Goal: Transaction & Acquisition: Purchase product/service

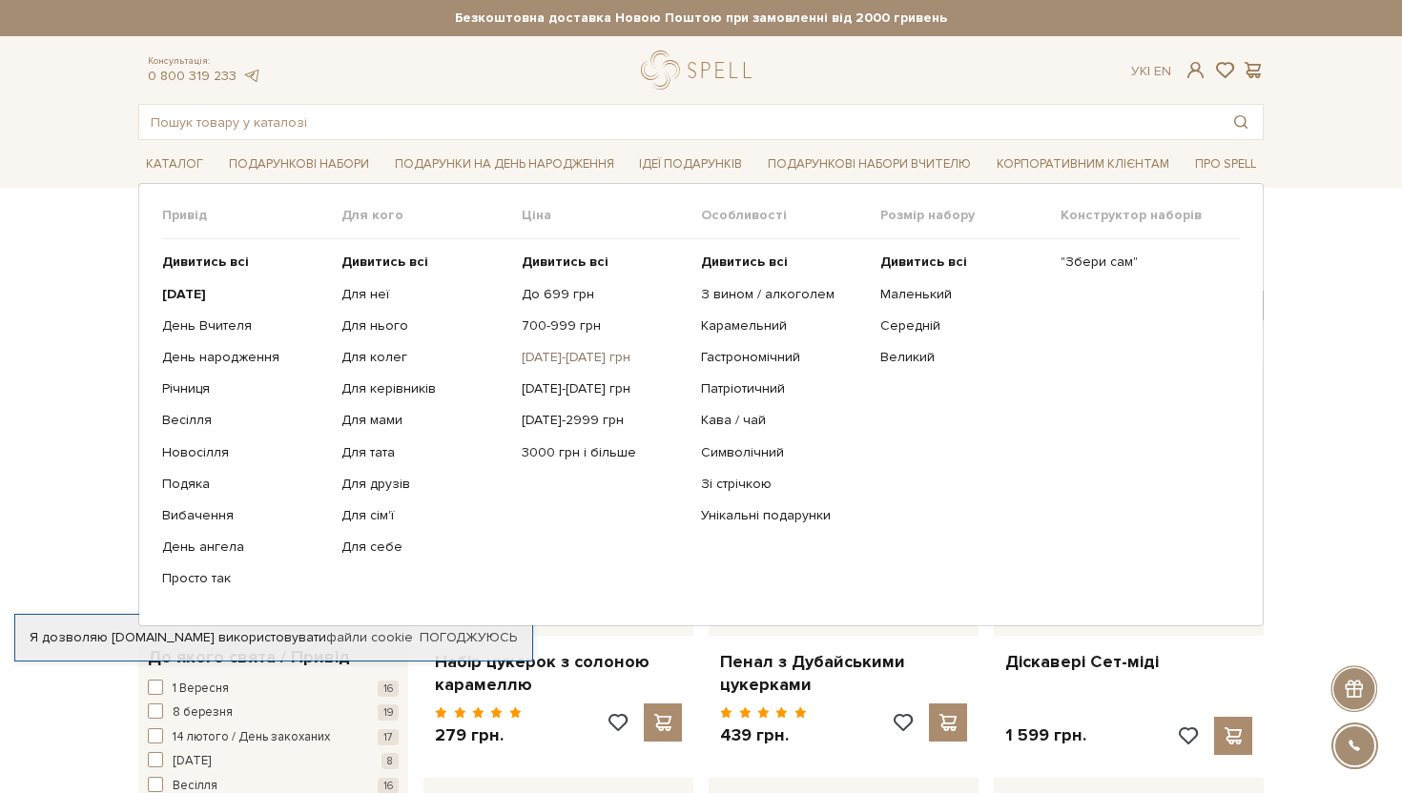
click at [562, 355] on link "[DATE]-[DATE] грн" at bounding box center [604, 357] width 165 height 17
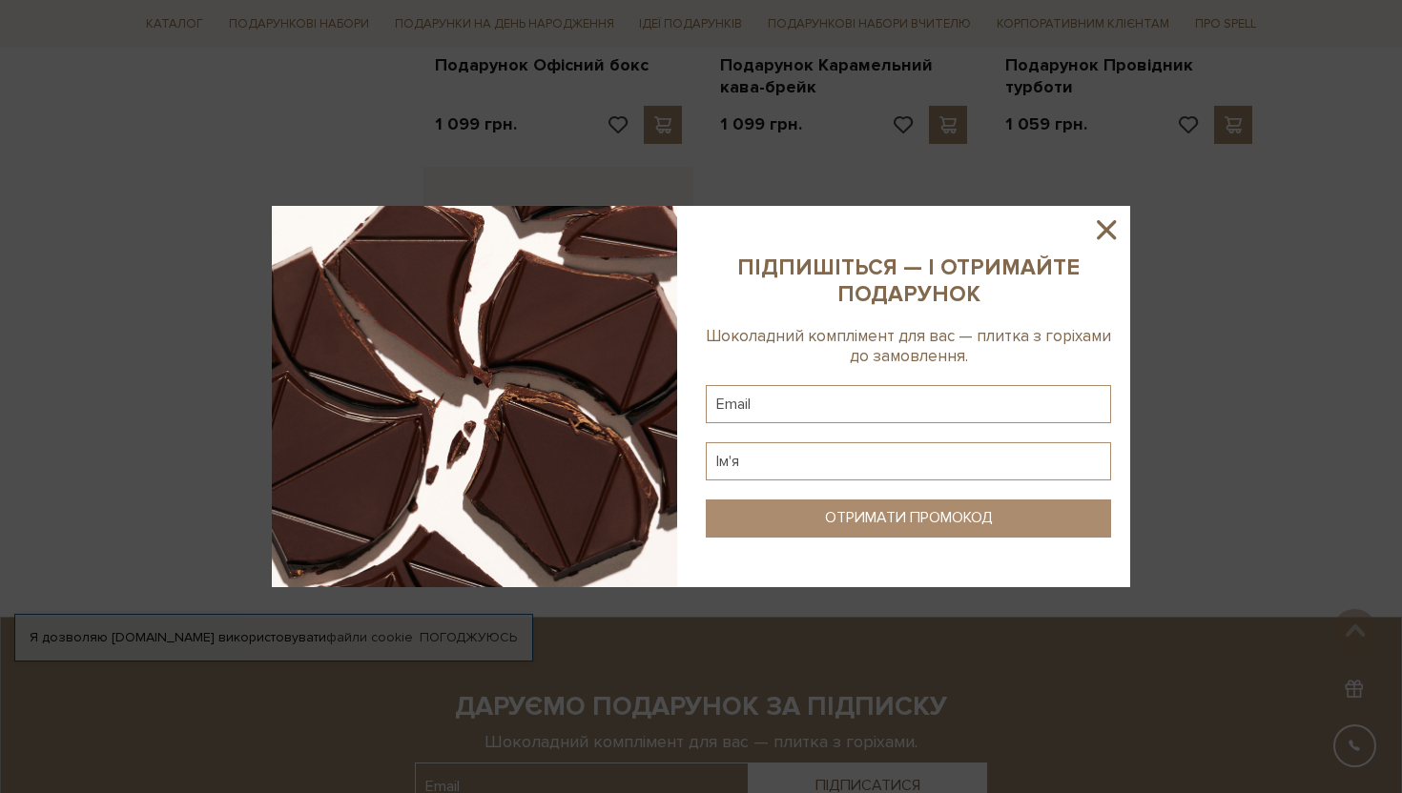
scroll to position [1845, 0]
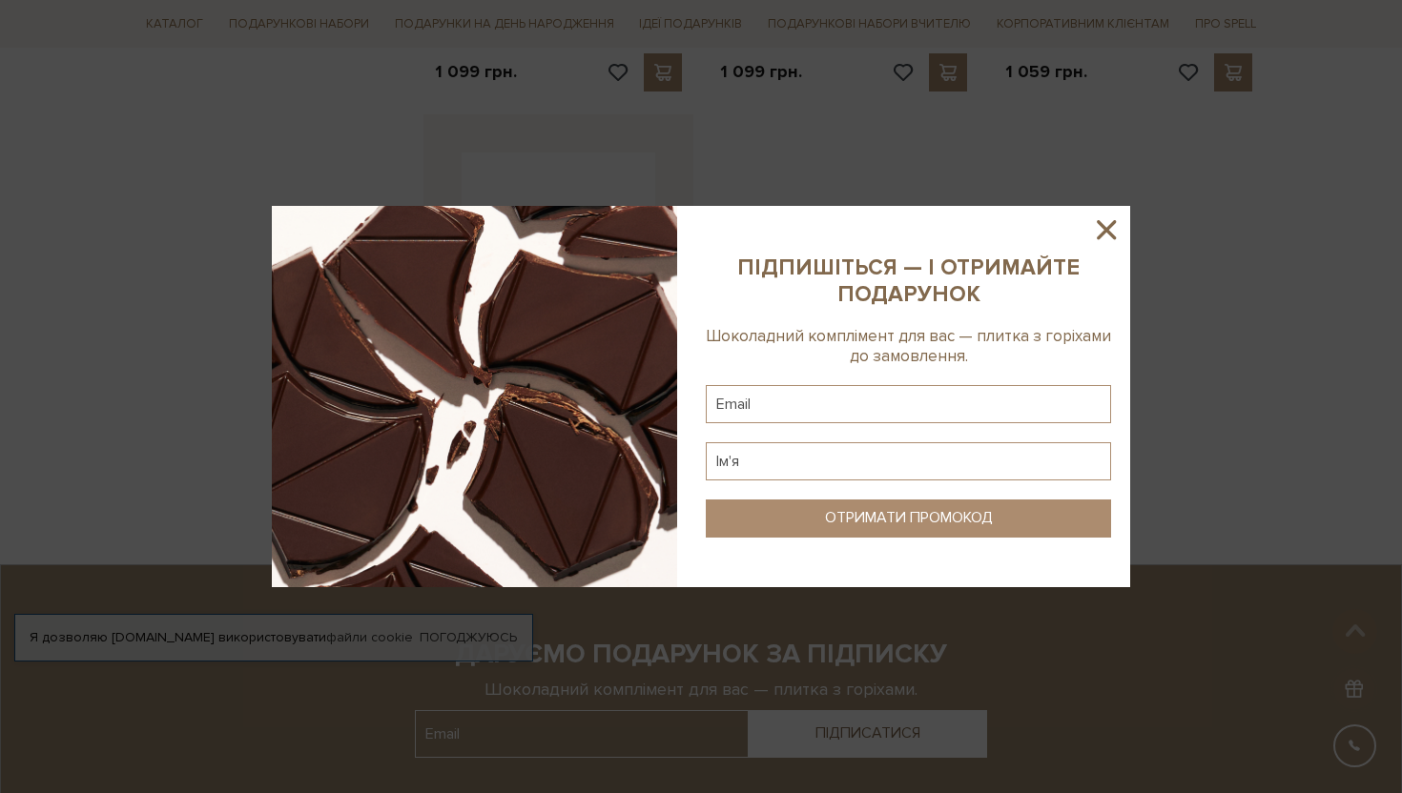
click at [1109, 230] on icon at bounding box center [1106, 230] width 32 height 32
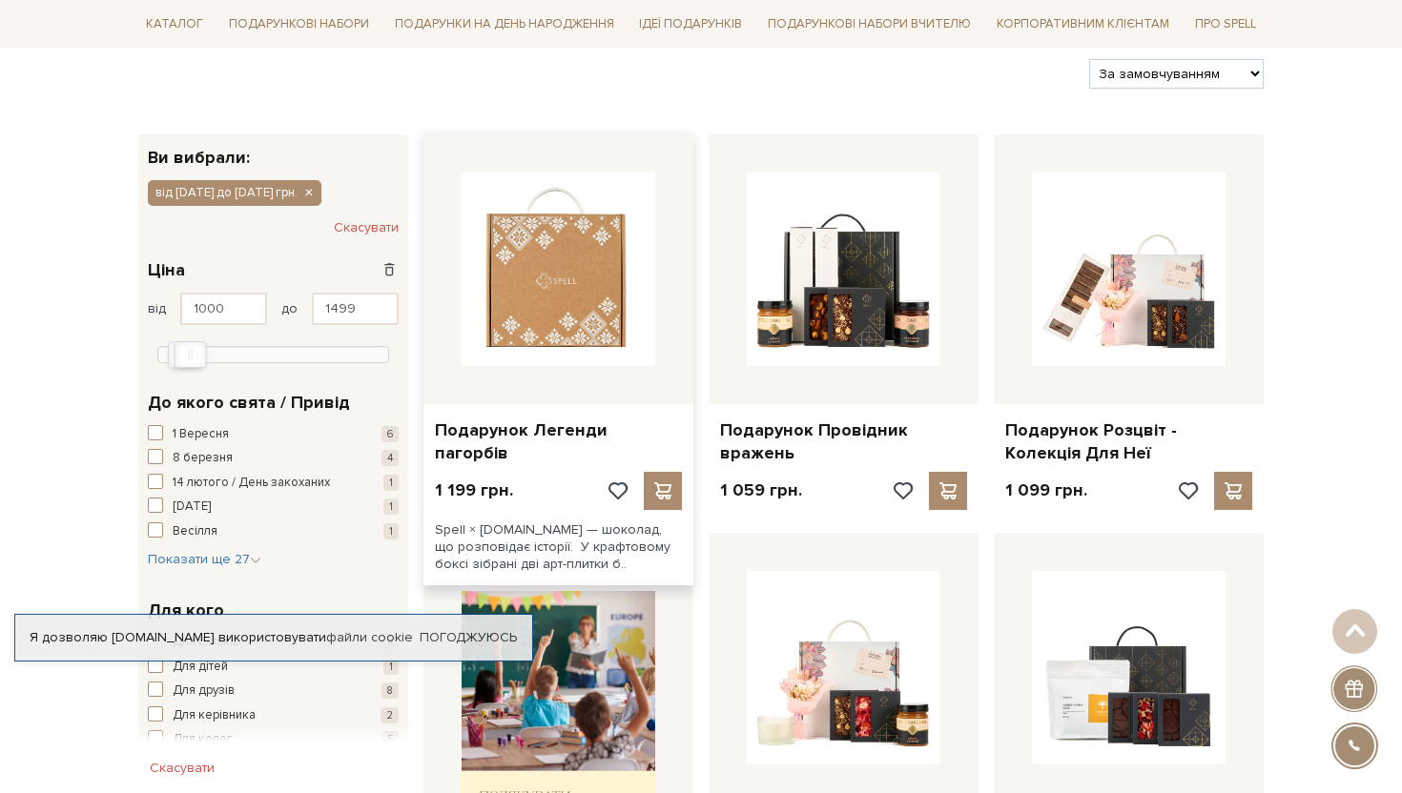
scroll to position [234, 0]
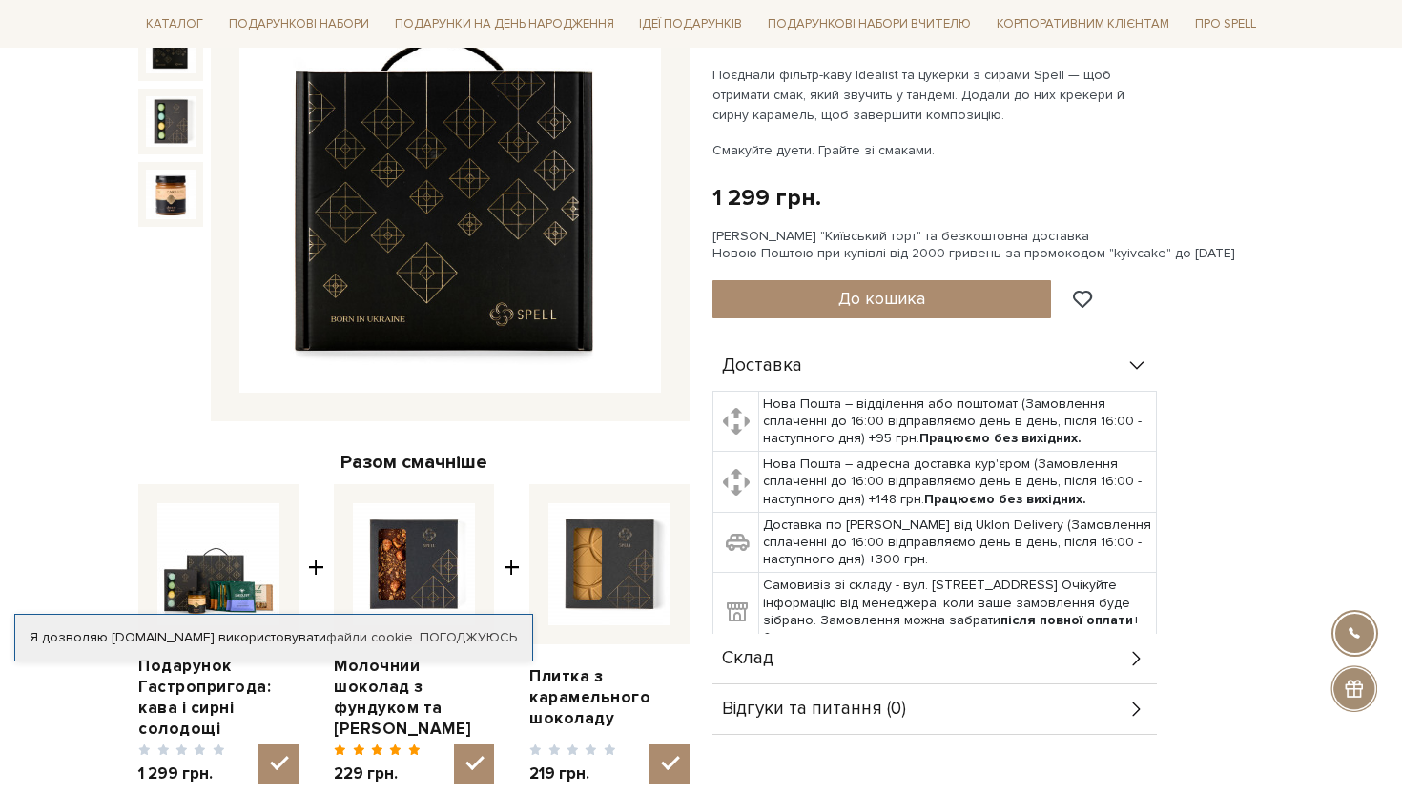
scroll to position [134, 0]
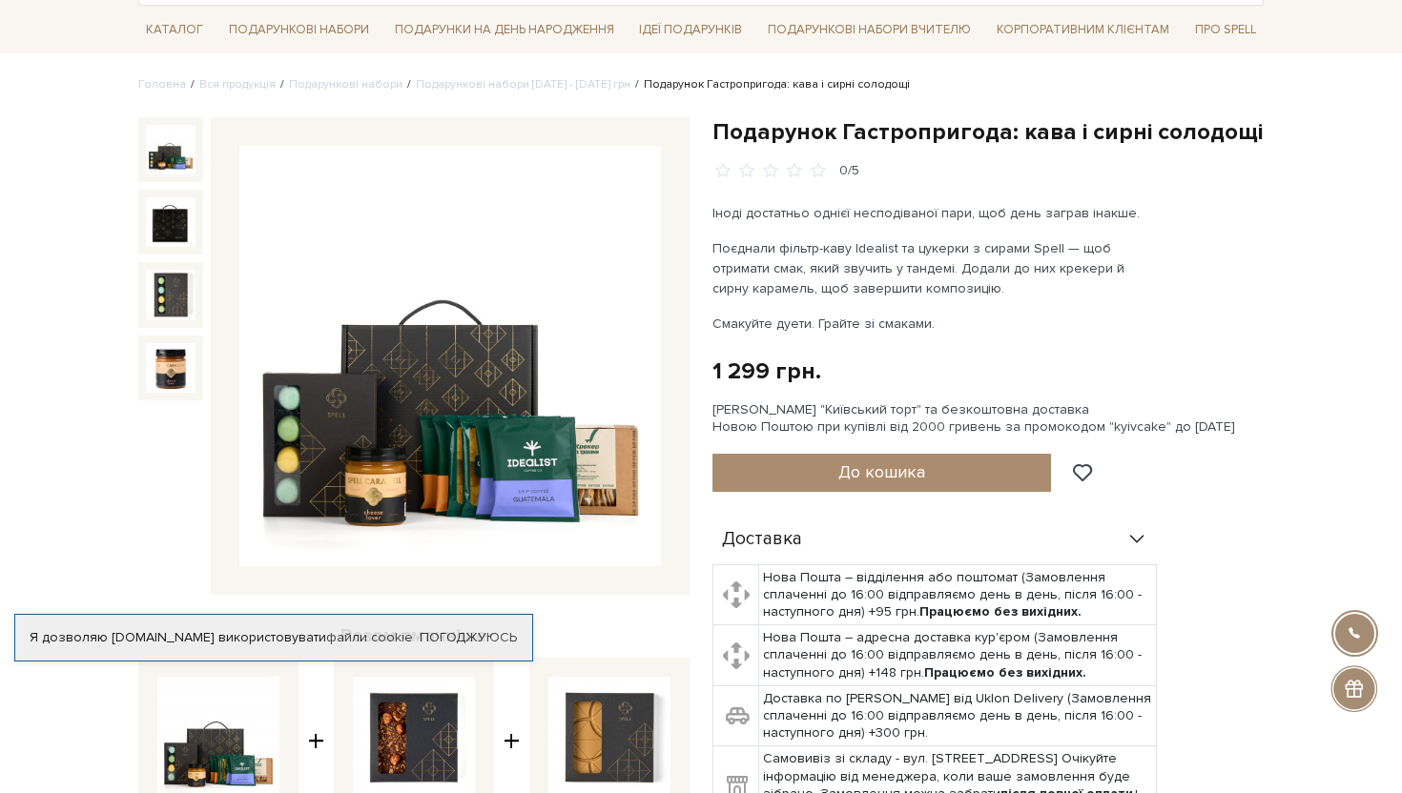
click at [150, 155] on img at bounding box center [171, 150] width 50 height 50
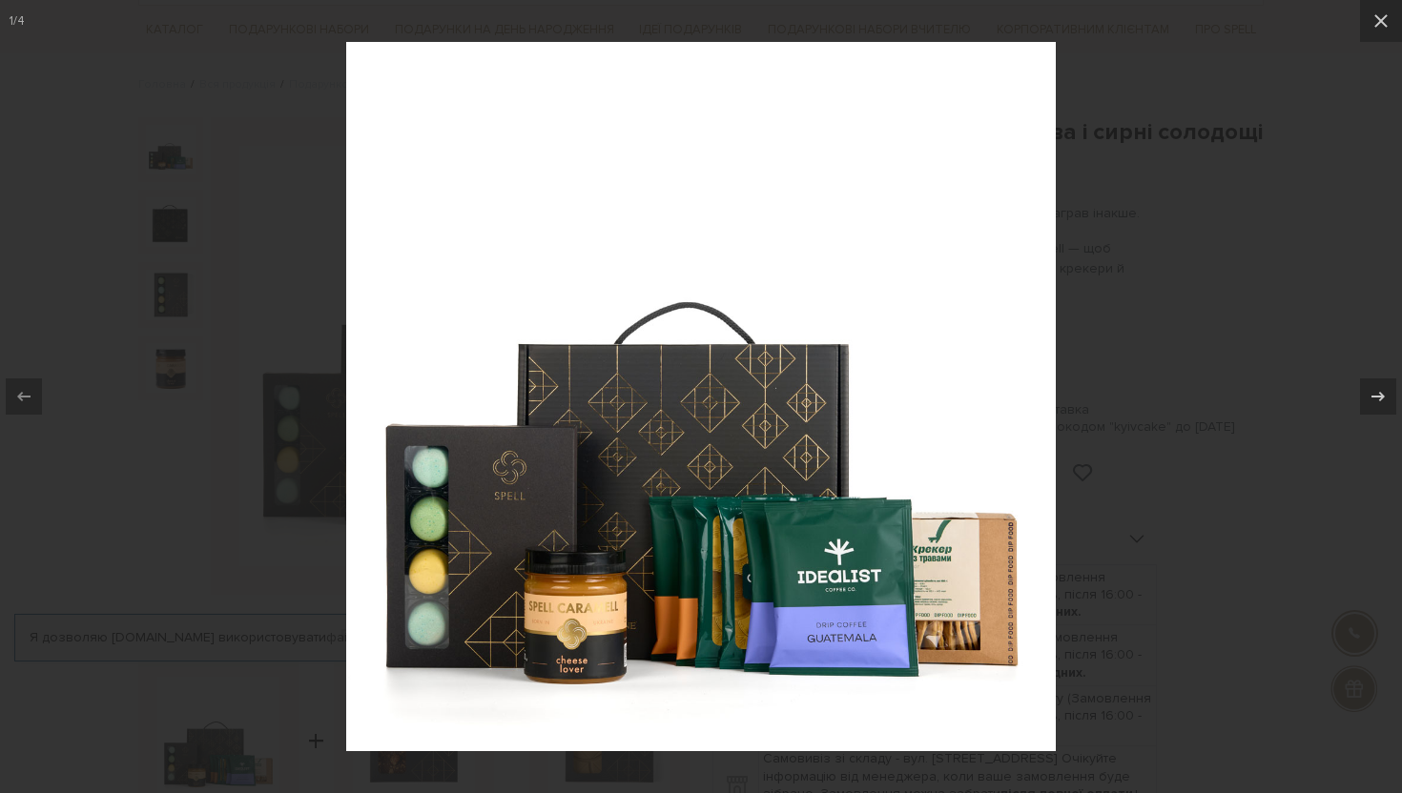
click at [1380, 268] on div at bounding box center [701, 396] width 1402 height 793
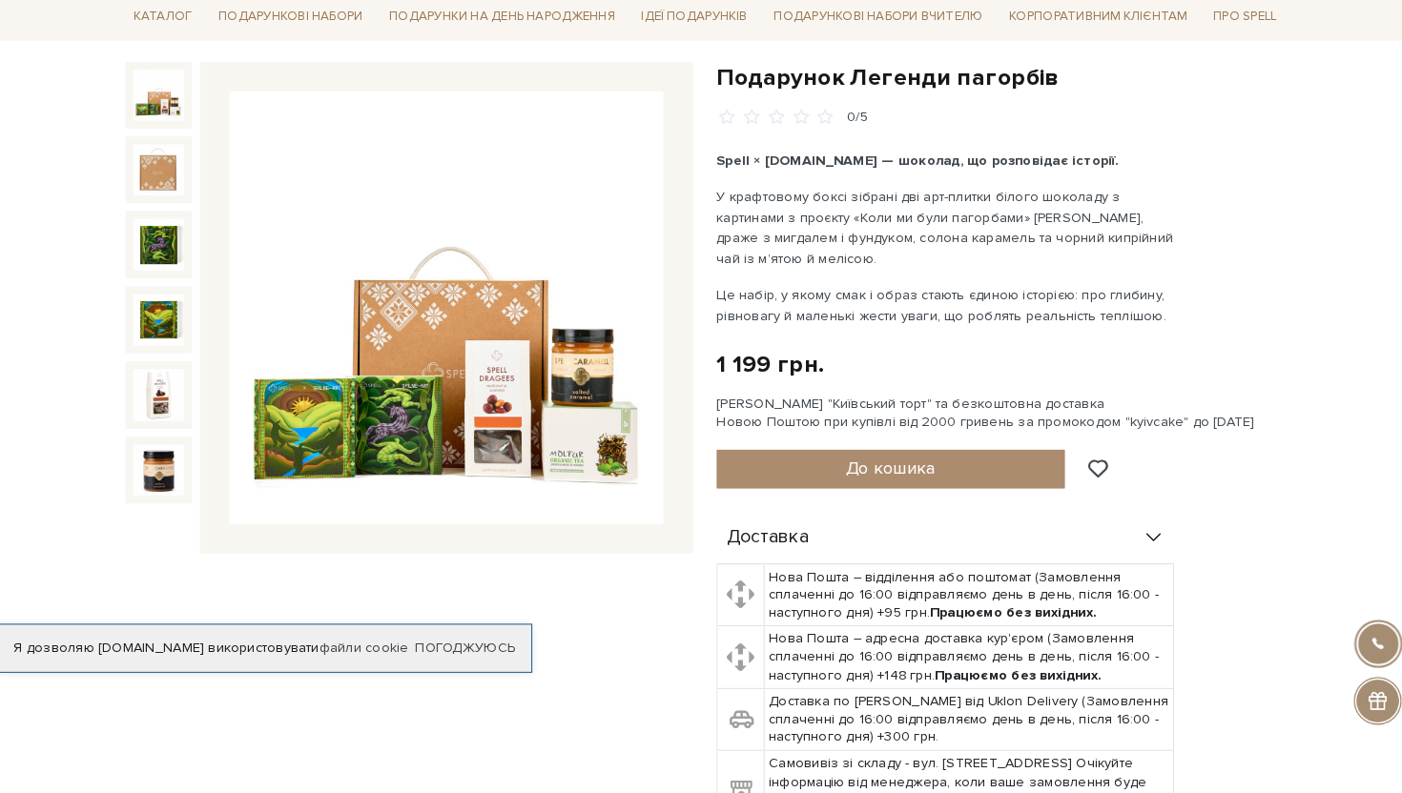
scroll to position [180, 0]
